Goal: Transaction & Acquisition: Purchase product/service

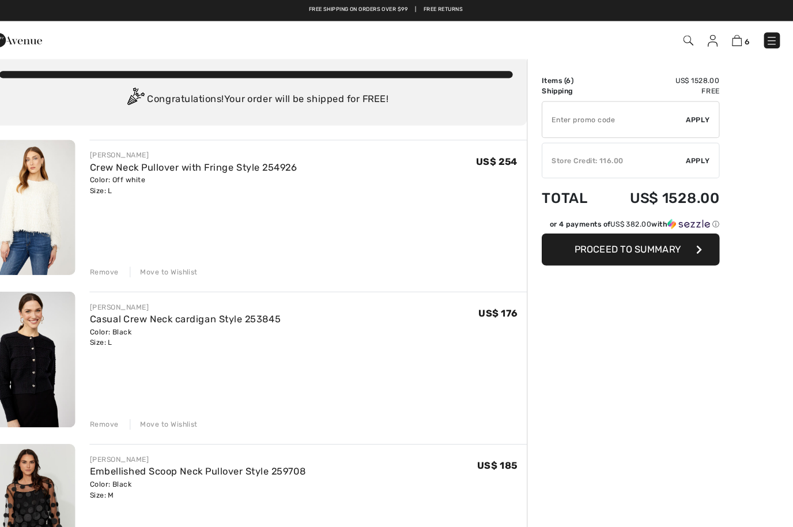
scroll to position [10, 0]
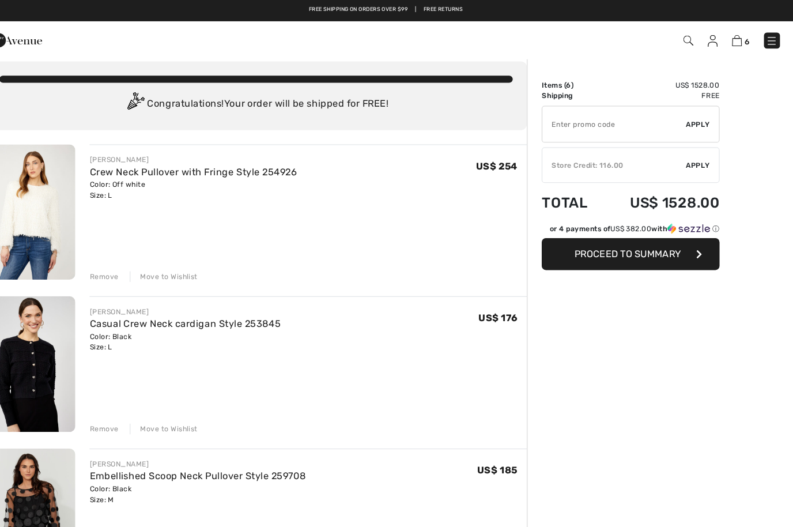
click at [689, 160] on span "Apply" at bounding box center [700, 161] width 23 height 10
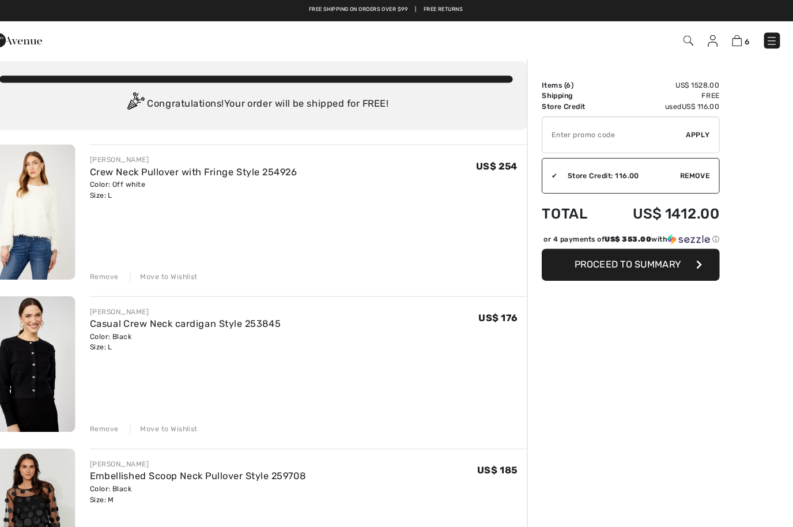
click at [634, 263] on span "Proceed to Summary" at bounding box center [631, 257] width 103 height 11
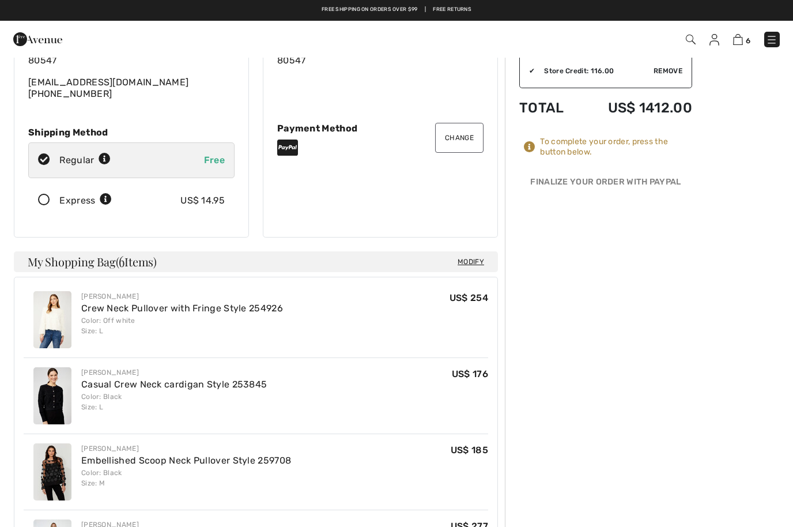
scroll to position [109, 0]
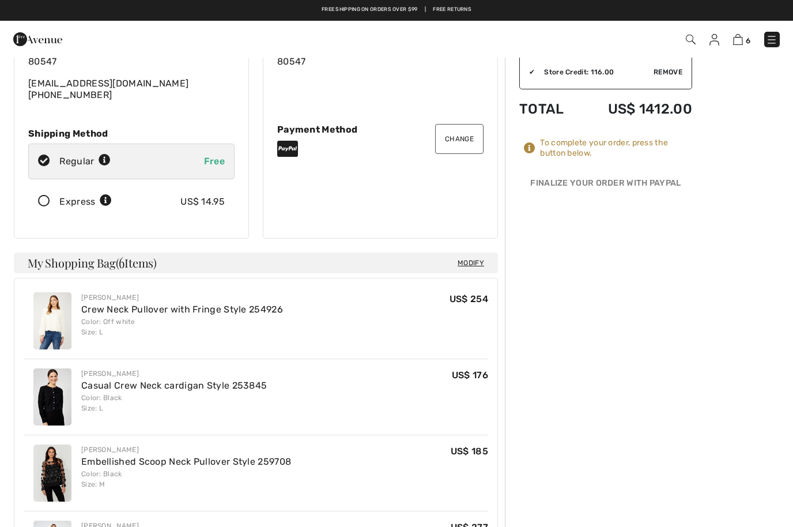
click at [464, 126] on button "Change" at bounding box center [459, 139] width 48 height 30
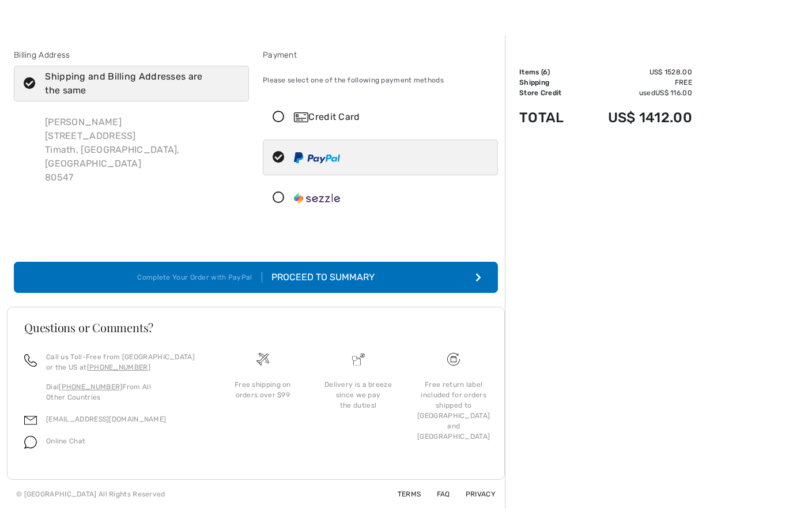
click at [371, 120] on div "Credit Card" at bounding box center [392, 117] width 196 height 14
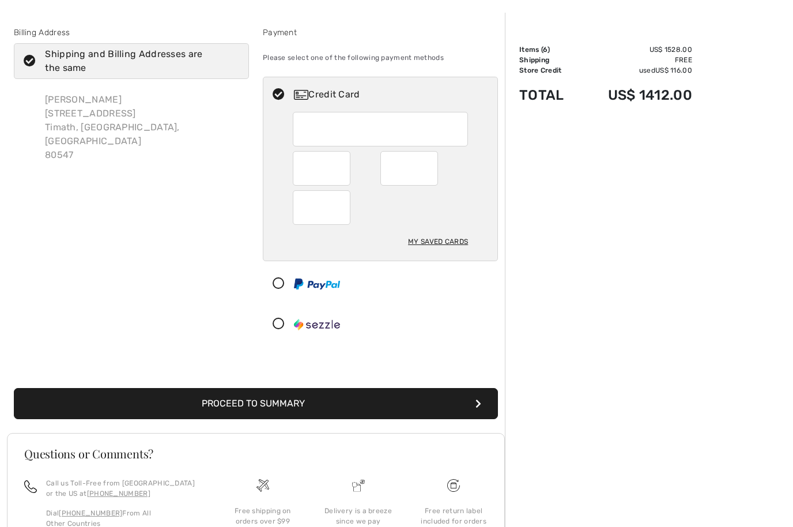
scroll to position [112, 0]
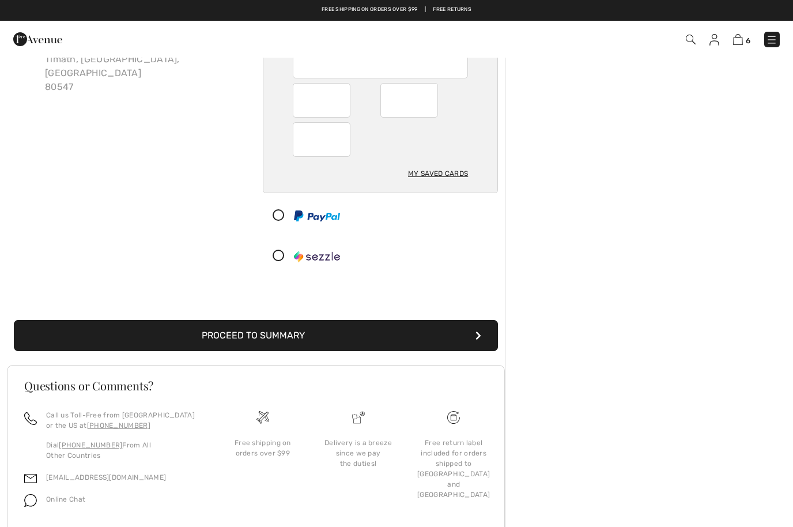
click at [394, 341] on button "Proceed to Summary" at bounding box center [256, 335] width 484 height 31
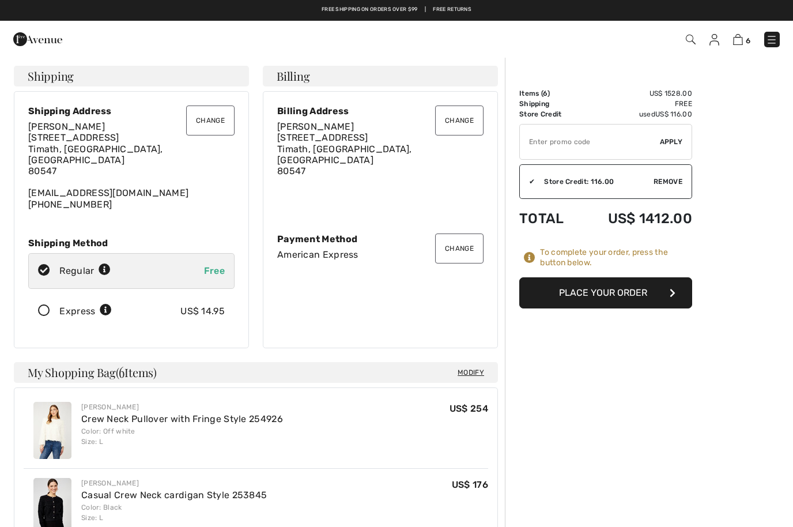
click at [621, 301] on button "Place Your Order" at bounding box center [605, 292] width 173 height 31
